Goal: Transaction & Acquisition: Download file/media

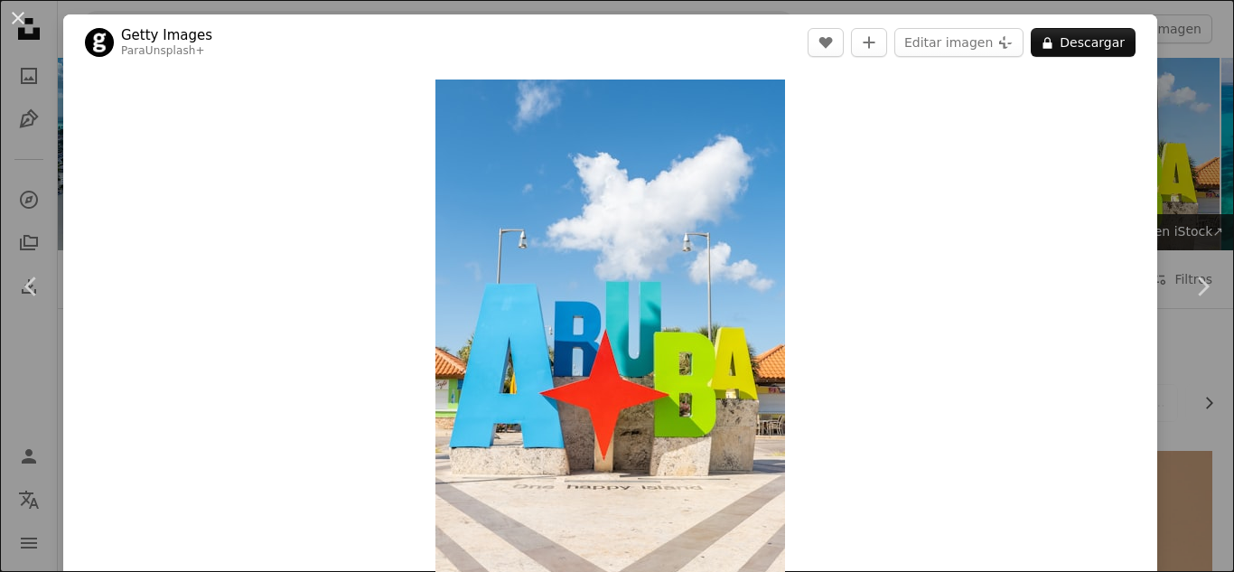
scroll to position [18513, 0]
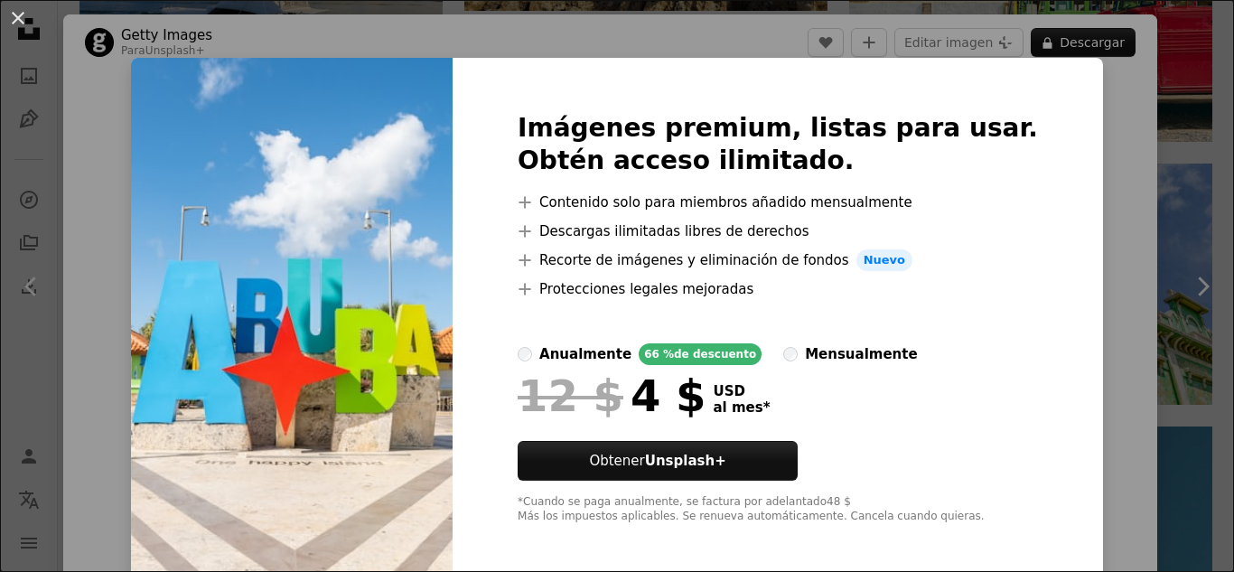
click at [748, 61] on div "Imágenes premium, listas para usar. Obtén acceso ilimitado. A plus sign Conteni…" at bounding box center [778, 318] width 650 height 520
click at [25, 18] on button "An X shape" at bounding box center [18, 18] width 22 height 22
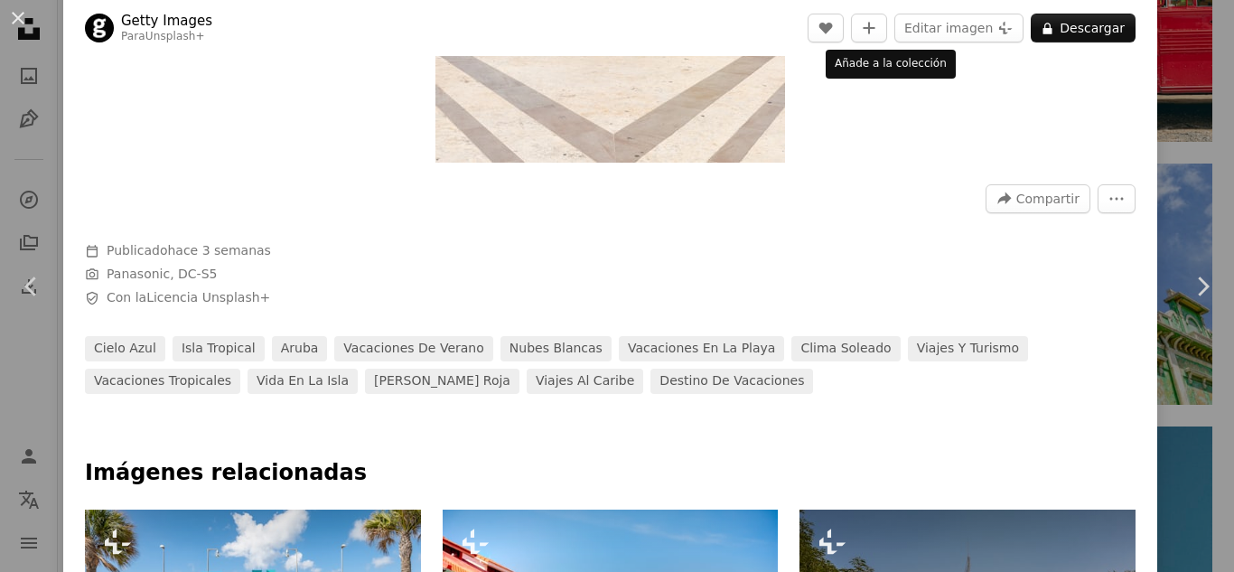
scroll to position [452, 0]
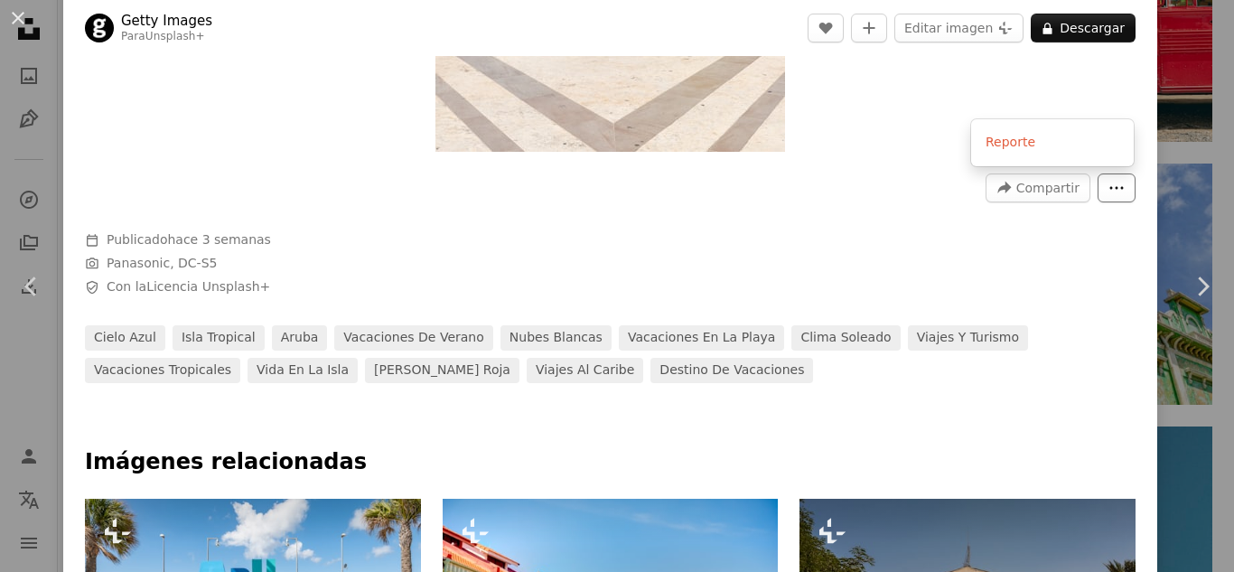
click at [1106, 192] on button "More Actions" at bounding box center [1117, 187] width 38 height 29
click at [847, 256] on dialog "An X shape Chevron left Chevron right Getty Images Para Unsplash+ A heart A plu…" at bounding box center [617, 286] width 1234 height 572
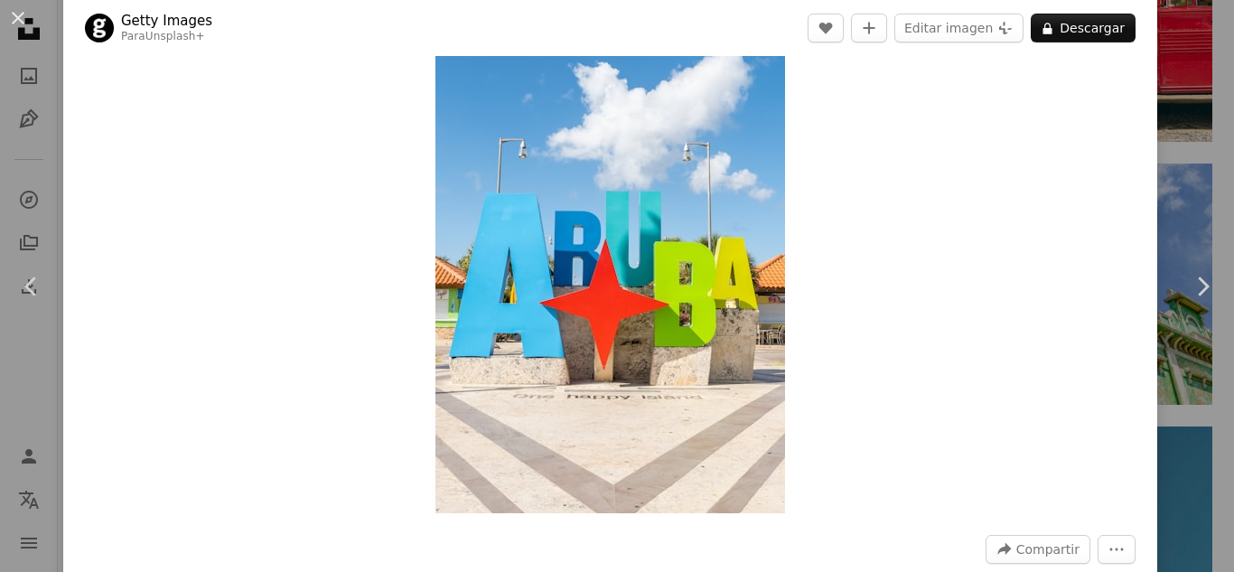
scroll to position [0, 0]
